Goal: Communication & Community: Answer question/provide support

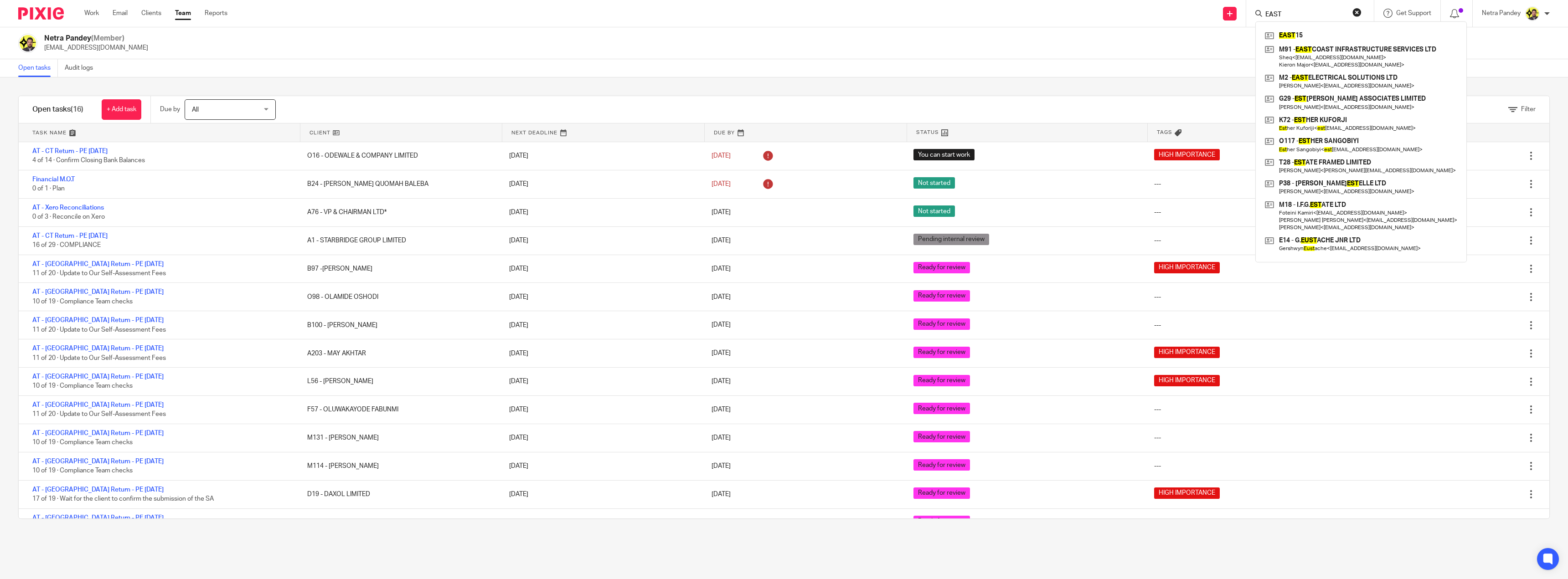
click at [1352, 12] on button "reset" at bounding box center [1356, 12] width 9 height 9
click at [1309, 18] on input "Search" at bounding box center [1305, 15] width 82 height 8
paste input "MJP PLANNING LTD"
type input "MJP PLANNING LTD"
click button "submit" at bounding box center [0, 0] width 0 height 0
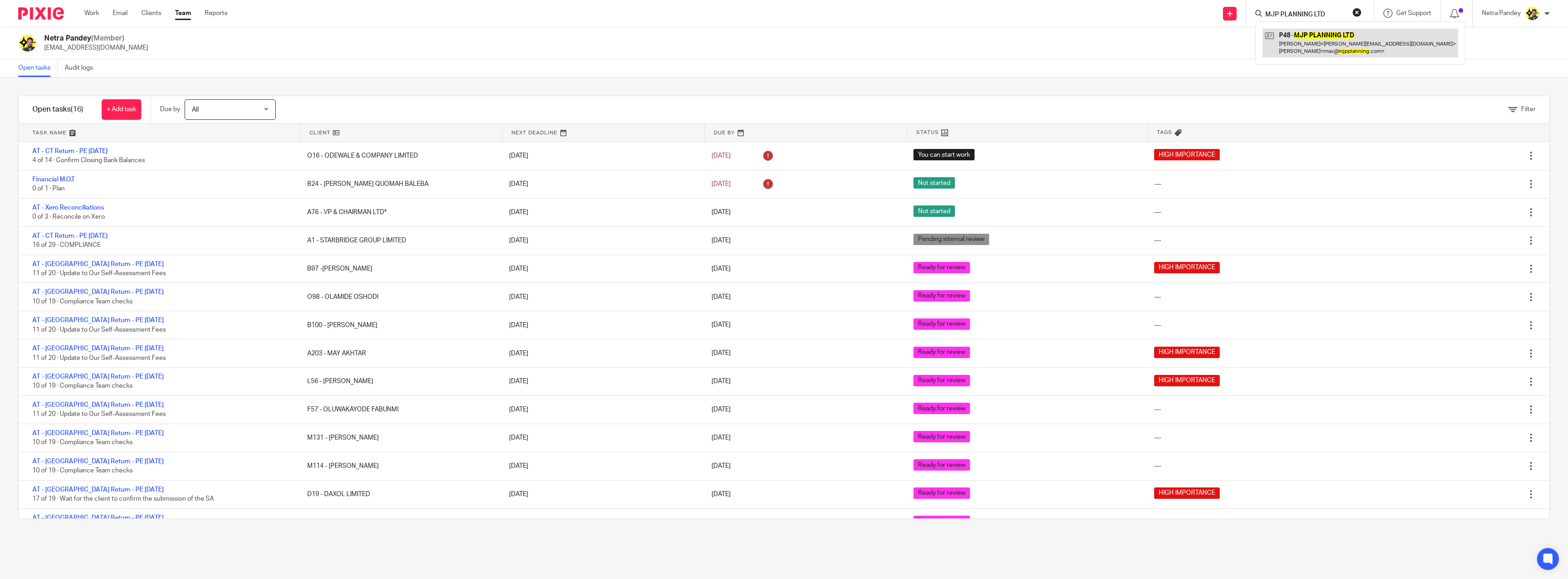
click at [1319, 35] on link at bounding box center [1360, 43] width 196 height 28
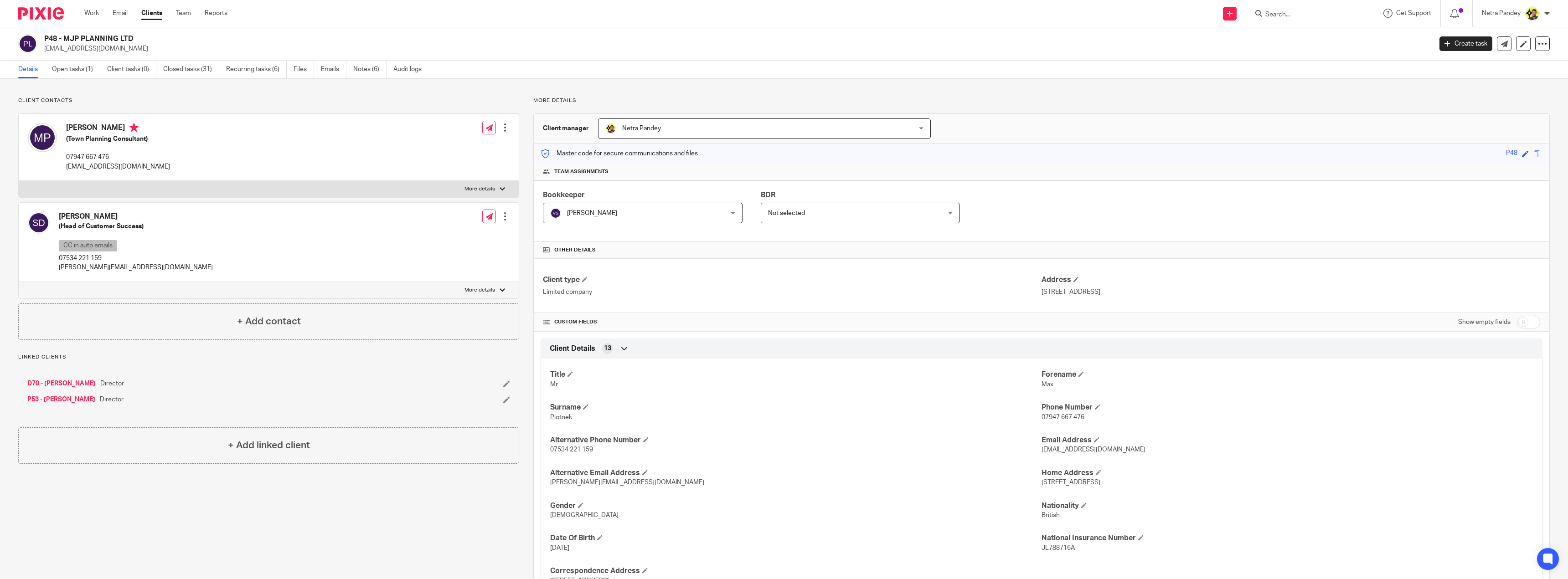
click at [94, 152] on p "07947 667 476" at bounding box center [118, 156] width 104 height 9
copy div "07947 667 476"
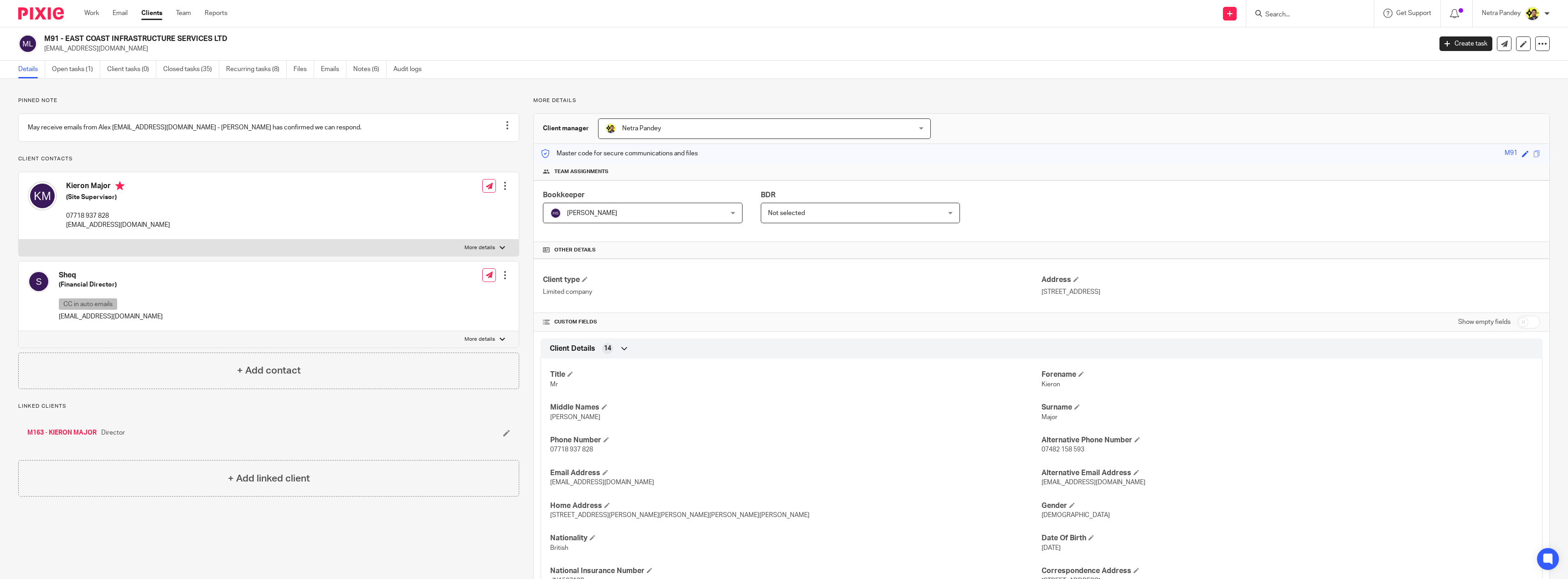
click at [1299, 13] on input "Search" at bounding box center [1305, 15] width 82 height 8
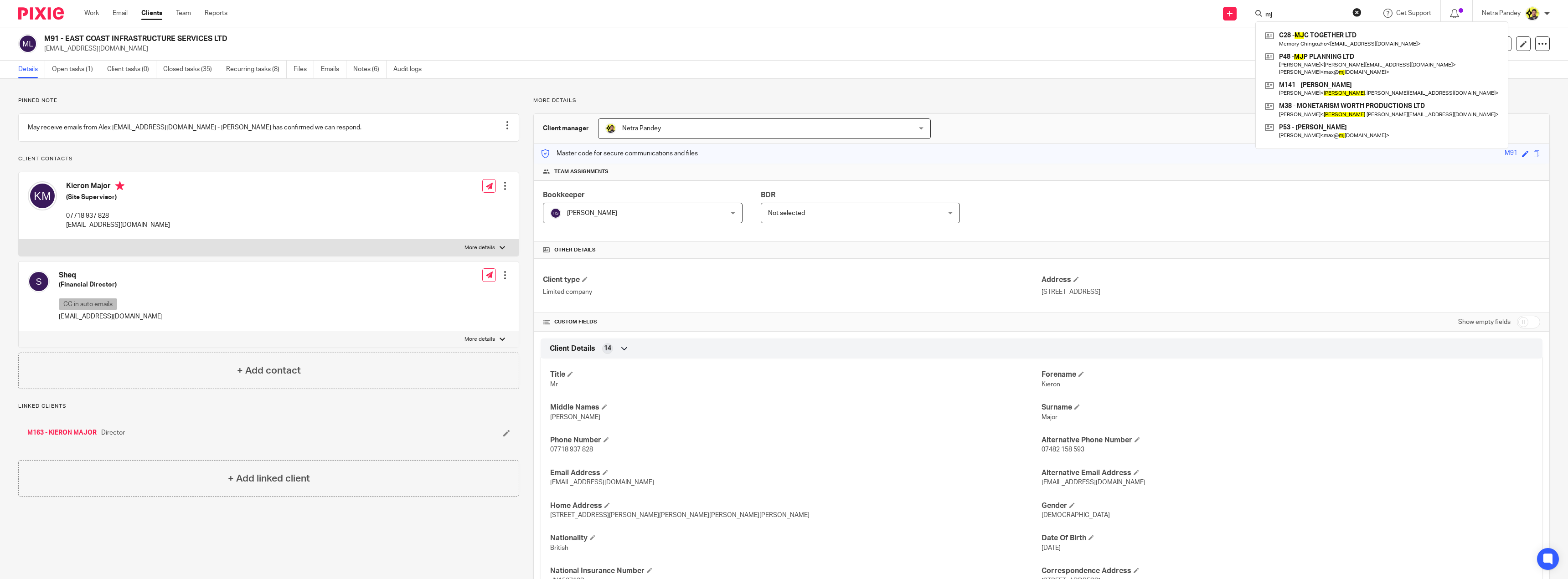
type input "m"
type input "mj"
click at [1319, 63] on link at bounding box center [1381, 64] width 238 height 28
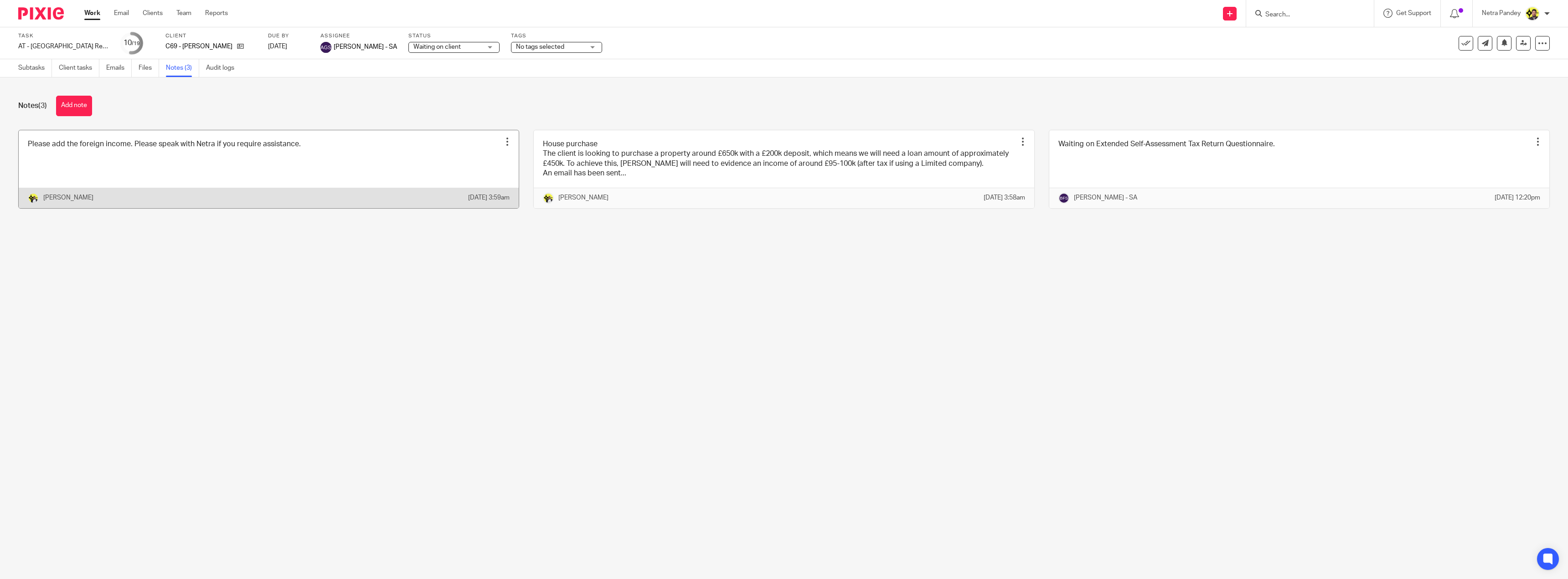
click at [105, 147] on link at bounding box center [269, 169] width 500 height 78
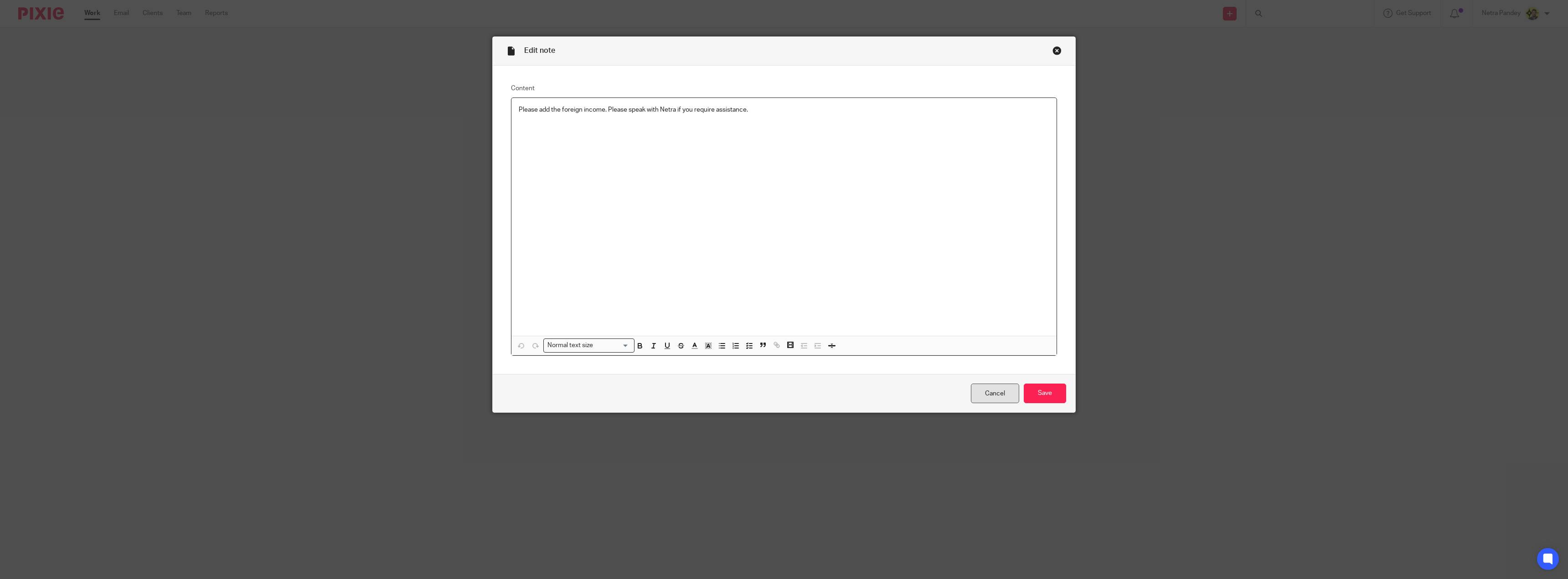
click at [995, 394] on link "Cancel" at bounding box center [995, 393] width 49 height 19
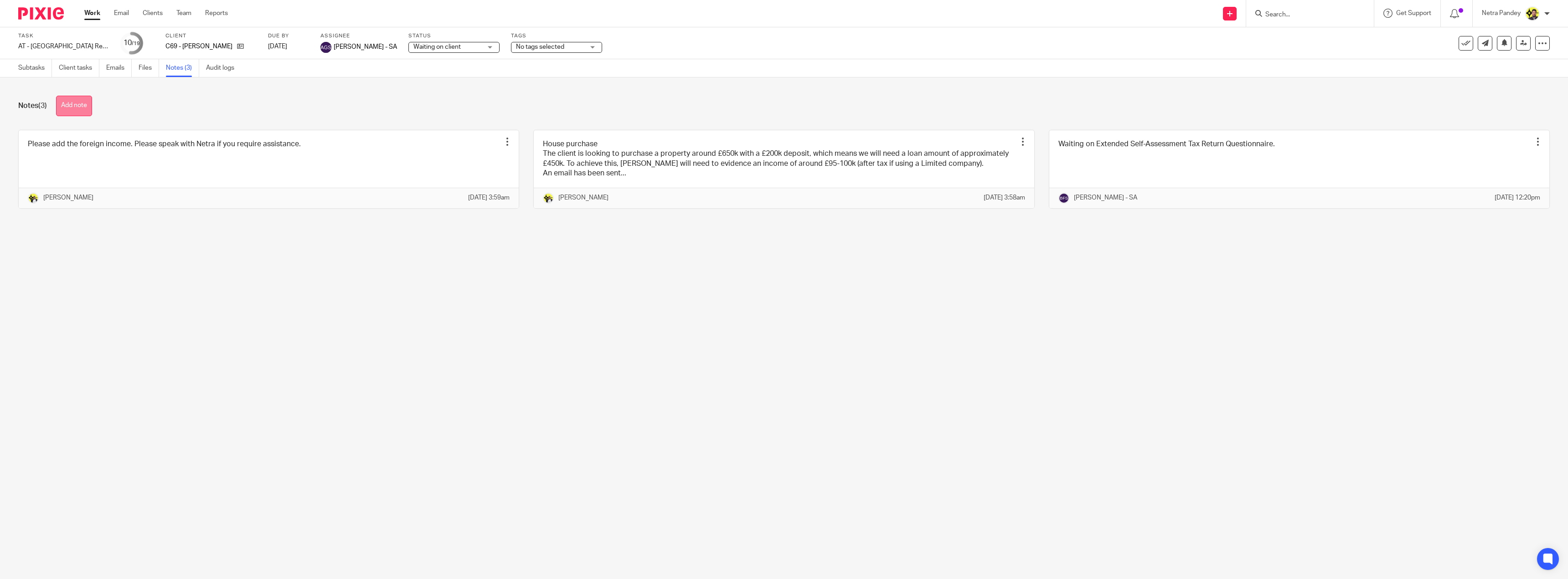
click at [73, 103] on button "Add note" at bounding box center [74, 105] width 36 height 21
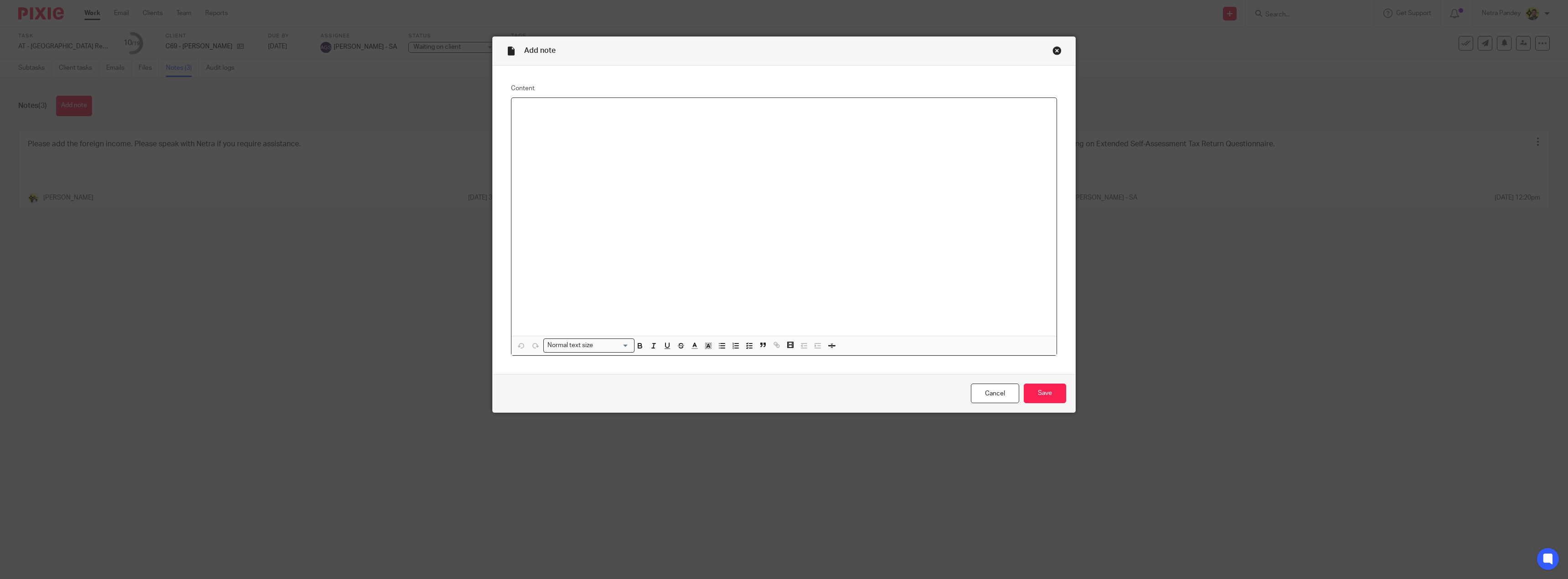
click at [547, 115] on div at bounding box center [783, 217] width 545 height 238
click at [1027, 399] on input "Save" at bounding box center [1044, 393] width 43 height 19
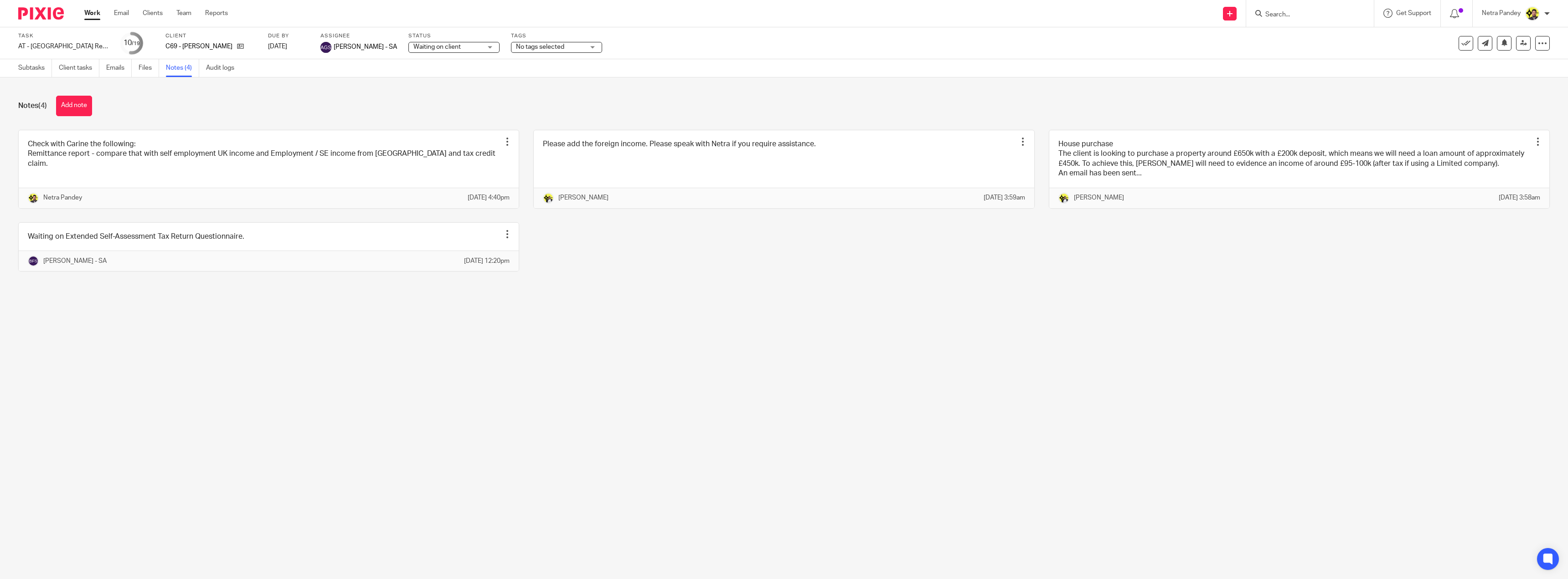
click at [97, 166] on link at bounding box center [269, 169] width 500 height 78
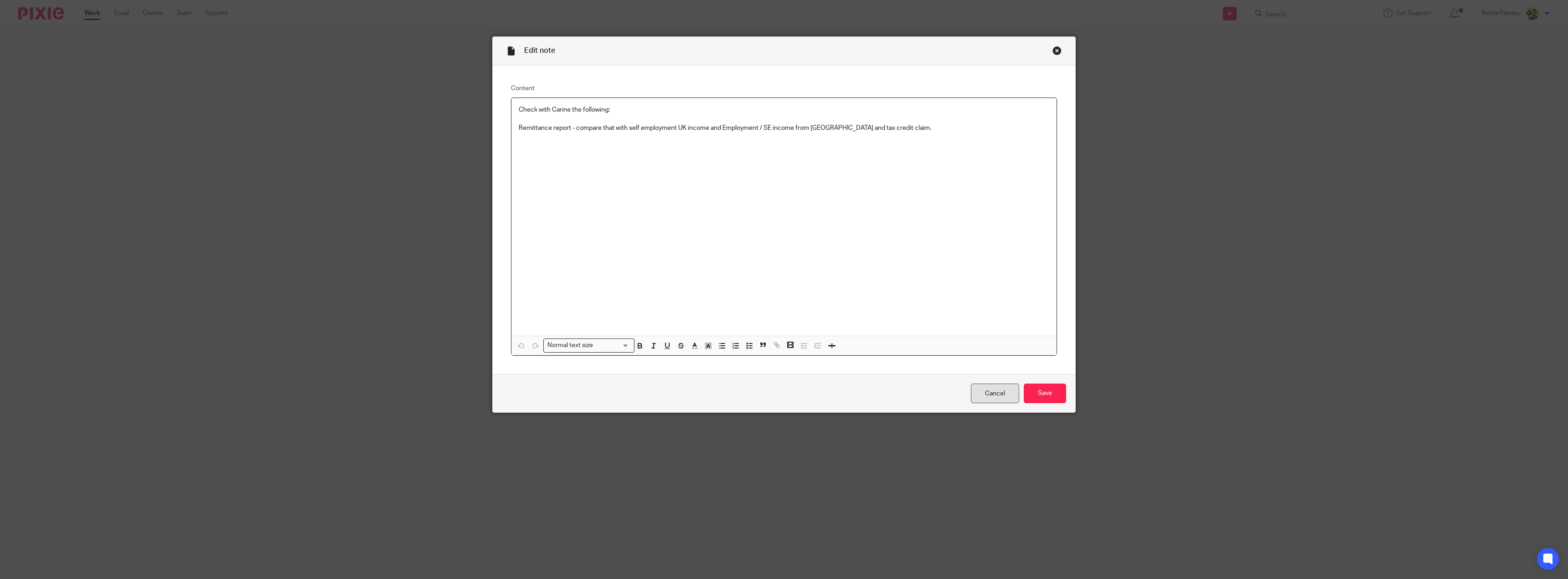
drag, startPoint x: 1012, startPoint y: 394, endPoint x: 1002, endPoint y: 392, distance: 10.2
click at [1012, 394] on link "Cancel" at bounding box center [995, 393] width 49 height 19
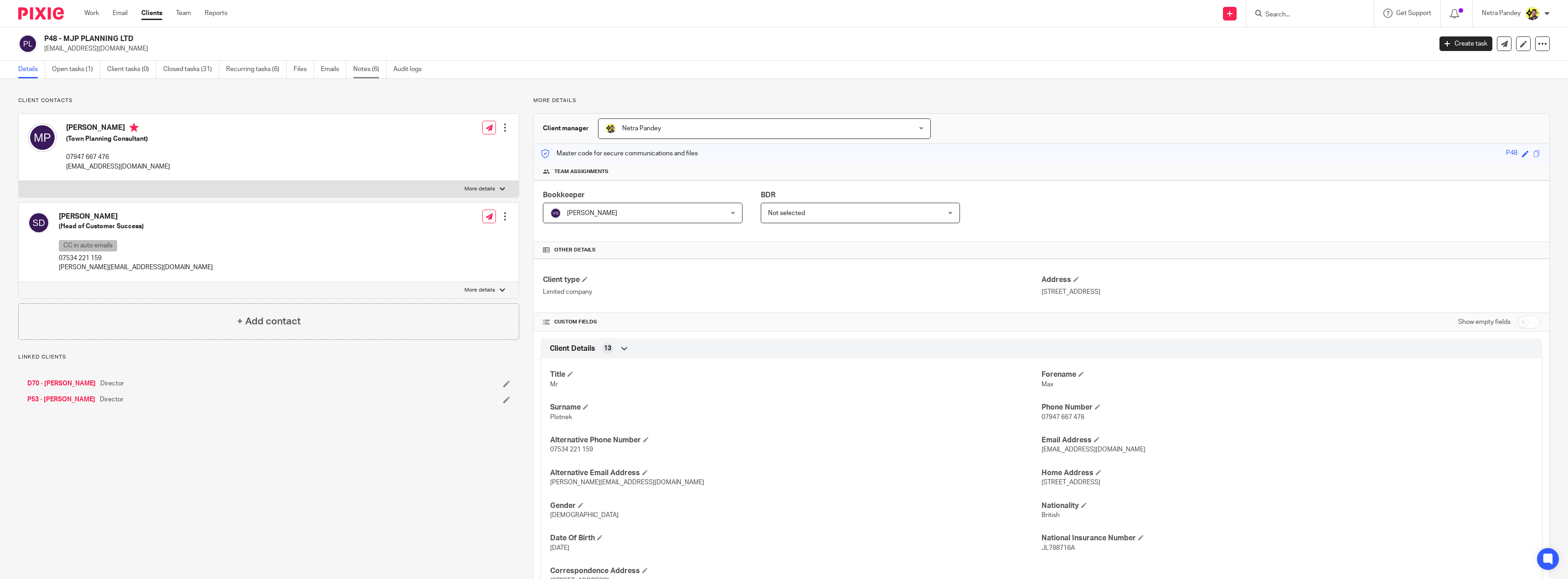
click at [372, 70] on link "Notes (6)" at bounding box center [370, 69] width 33 height 18
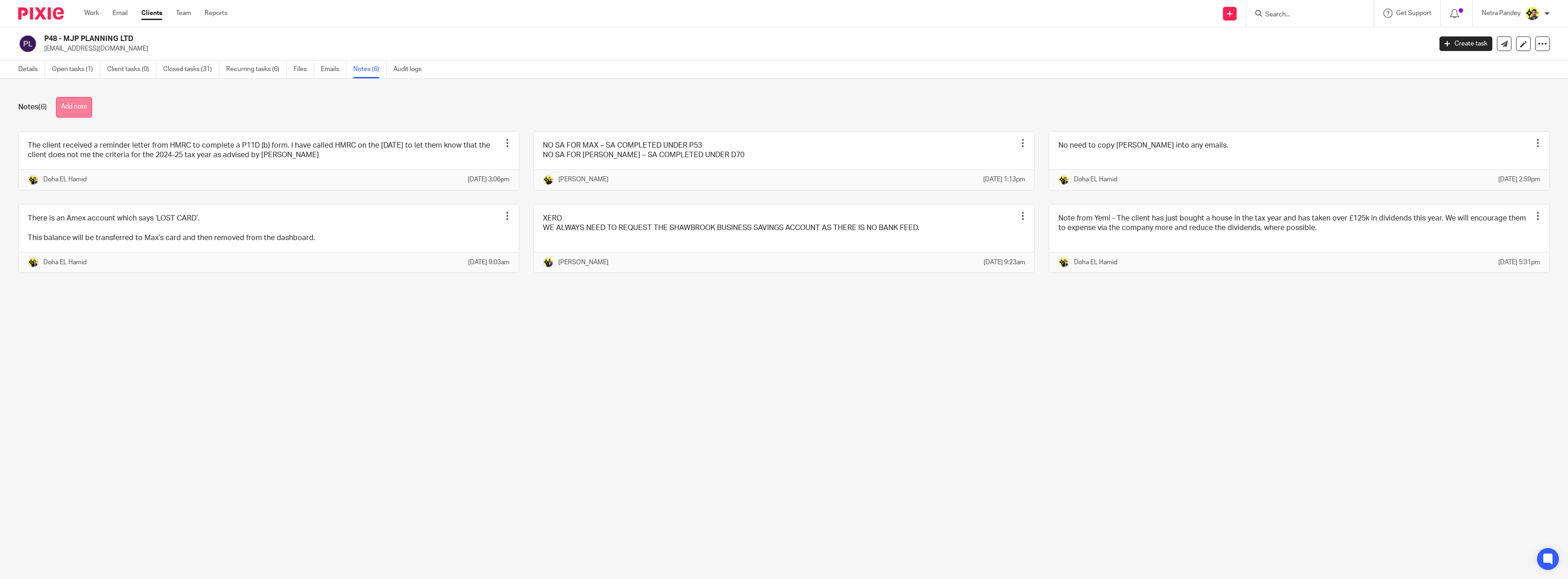
click at [80, 108] on button "Add note" at bounding box center [74, 107] width 36 height 21
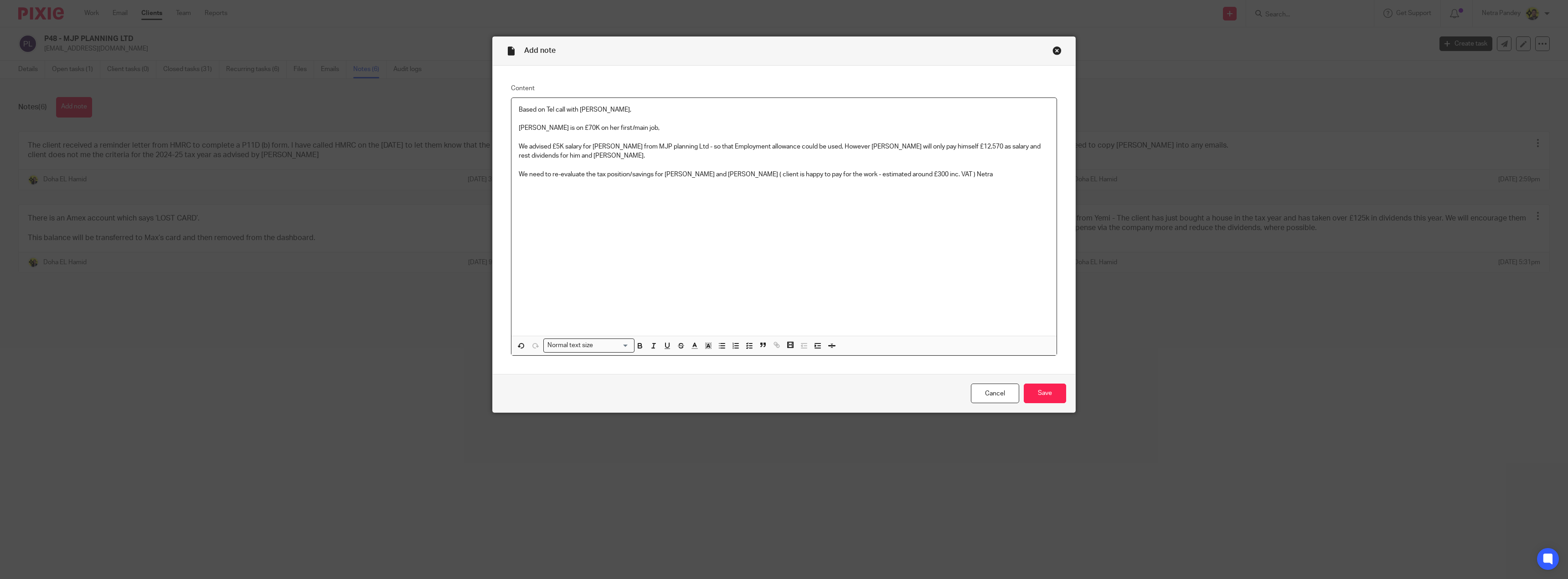
click at [906, 175] on p "We need to re-evaluate the tax position/savings for Max and Sarah ( client is h…" at bounding box center [784, 174] width 530 height 9
click at [1048, 388] on input "Save" at bounding box center [1044, 393] width 43 height 19
